Goal: Find specific page/section: Find specific page/section

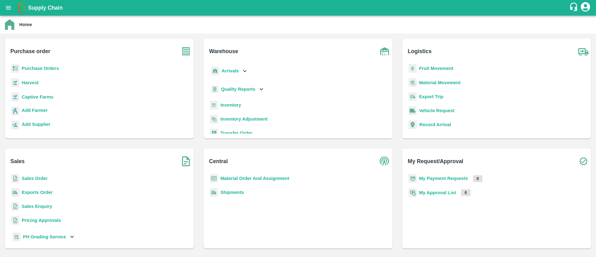
click at [42, 95] on b "Captive Farms" at bounding box center [38, 96] width 32 height 5
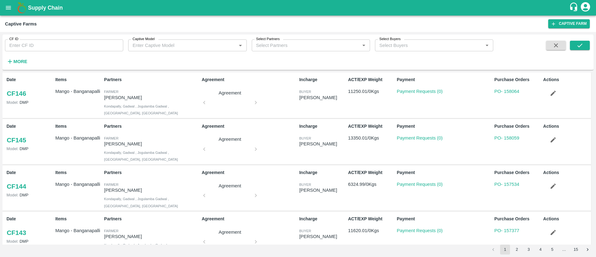
click at [50, 47] on input "CF ID" at bounding box center [64, 45] width 118 height 12
type input "48"
click at [582, 41] on button "submit" at bounding box center [580, 45] width 20 height 9
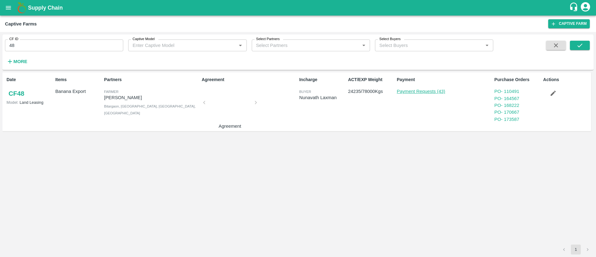
click at [427, 91] on link "Payment Requests (43)" at bounding box center [421, 91] width 48 height 5
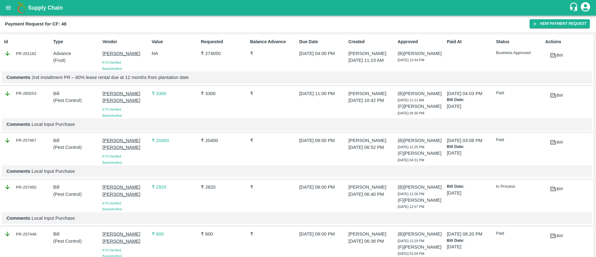
click at [204, 55] on p "₹ 274050" at bounding box center [224, 53] width 47 height 7
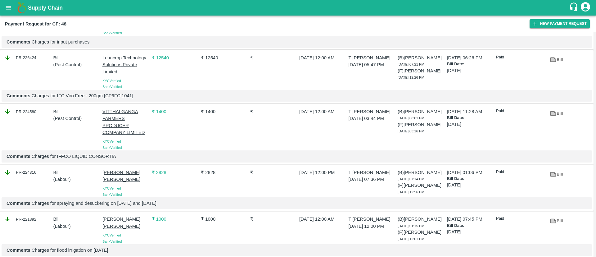
scroll to position [1159, 0]
